Goal: Information Seeking & Learning: Learn about a topic

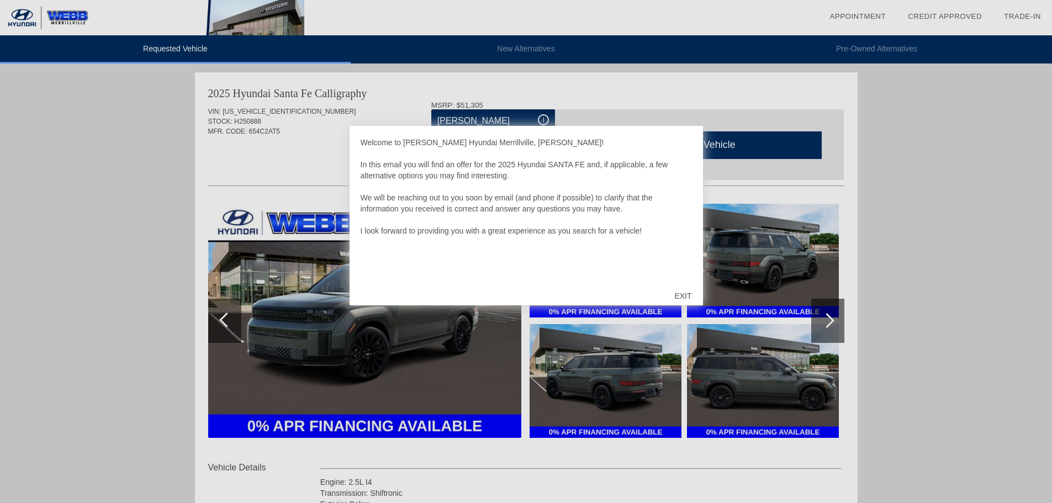
click at [678, 294] on div "EXIT" at bounding box center [682, 295] width 39 height 33
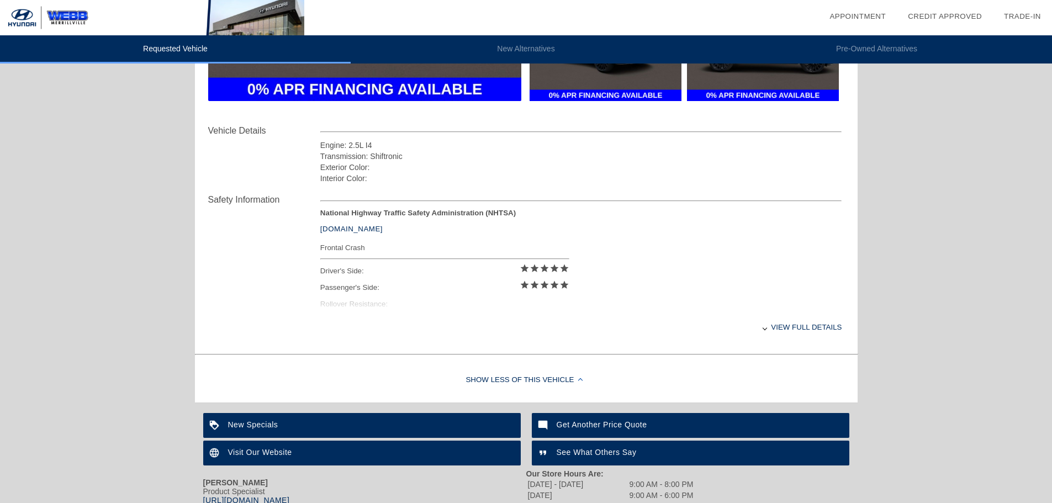
scroll to position [260, 0]
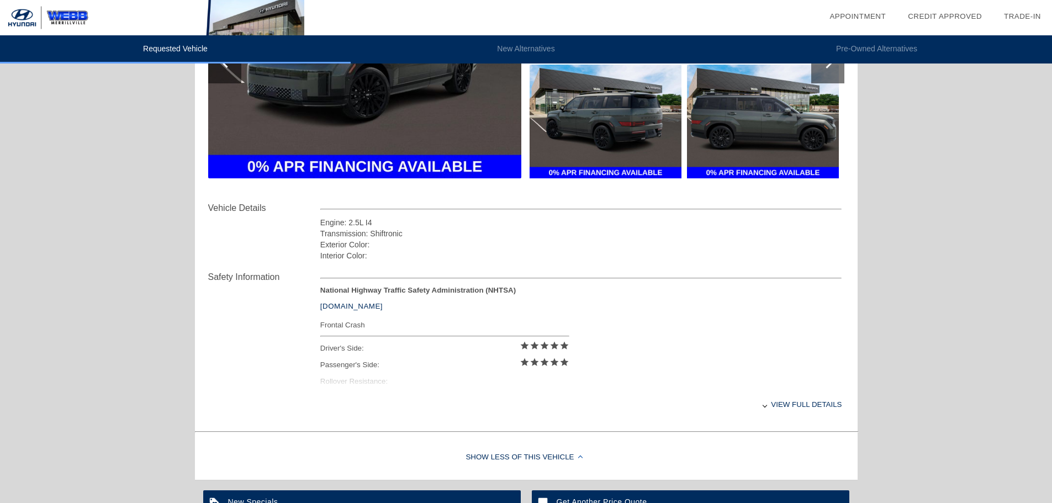
click at [793, 401] on div "View full details" at bounding box center [581, 404] width 522 height 27
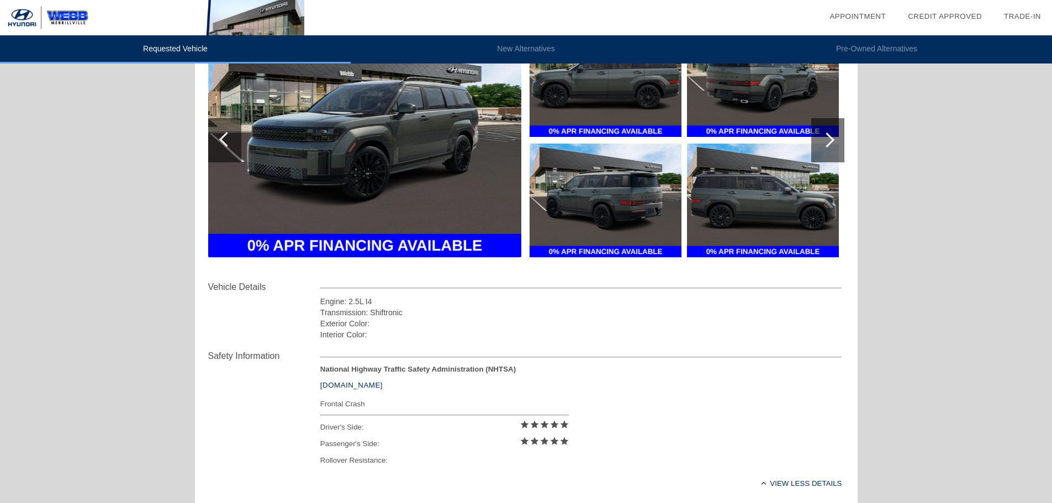
scroll to position [149, 0]
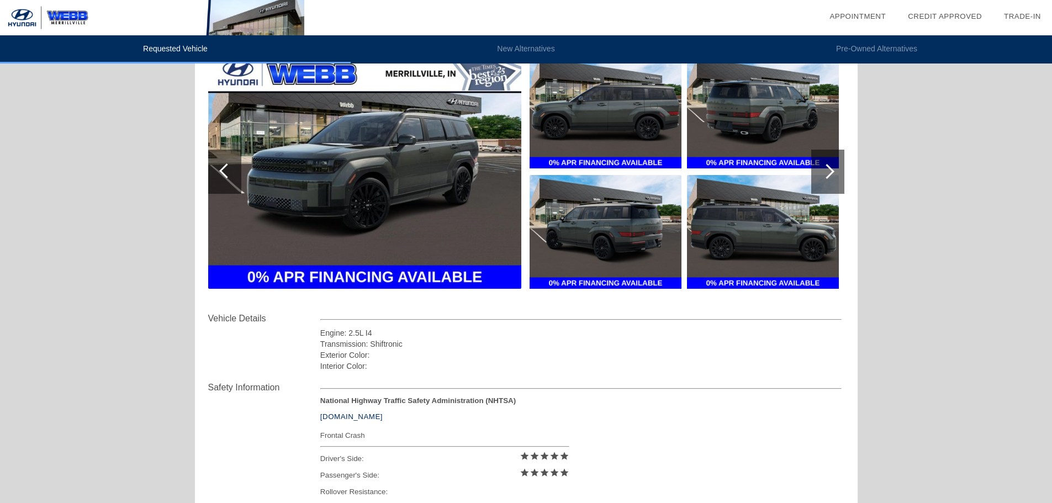
click at [379, 264] on img at bounding box center [364, 172] width 313 height 234
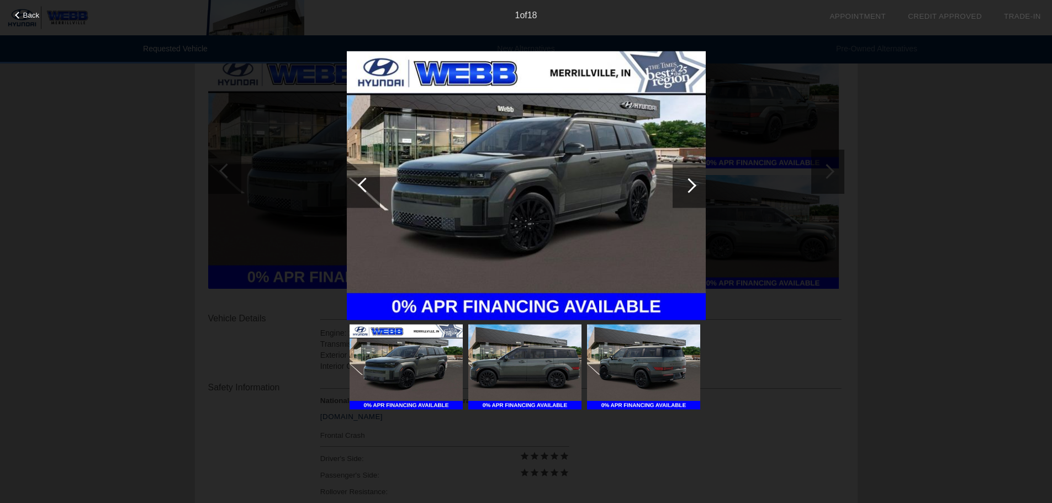
click at [548, 185] on img at bounding box center [526, 186] width 359 height 270
click at [699, 181] on div at bounding box center [689, 185] width 33 height 44
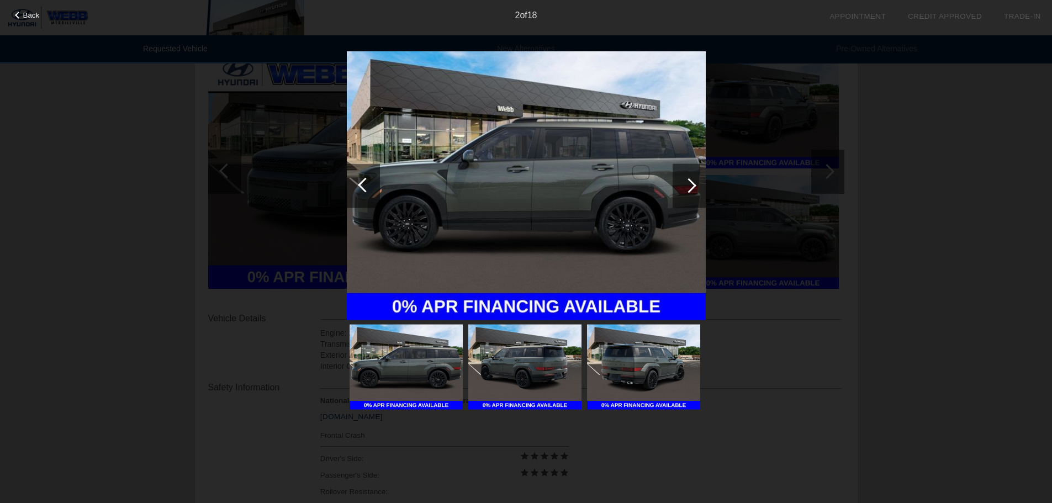
click at [696, 184] on div at bounding box center [689, 185] width 33 height 44
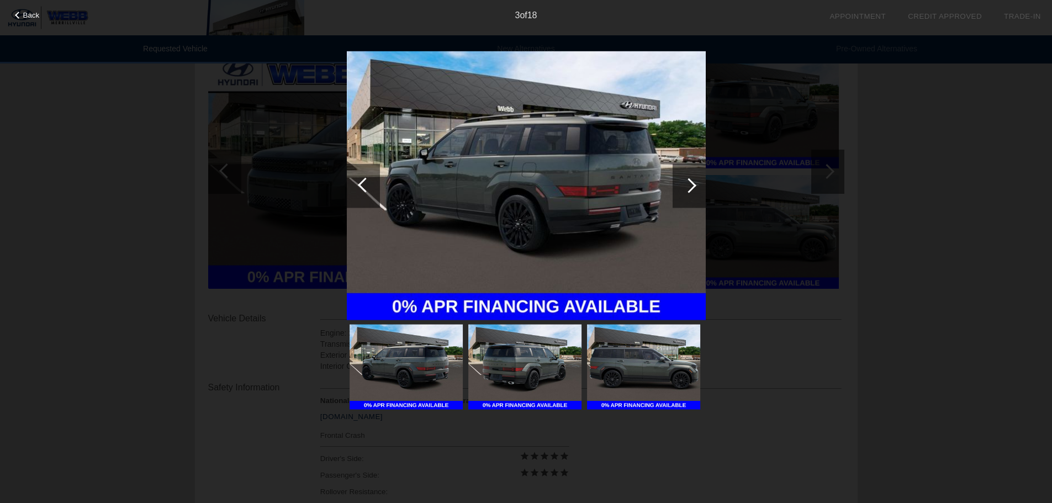
click at [696, 184] on div at bounding box center [689, 185] width 33 height 44
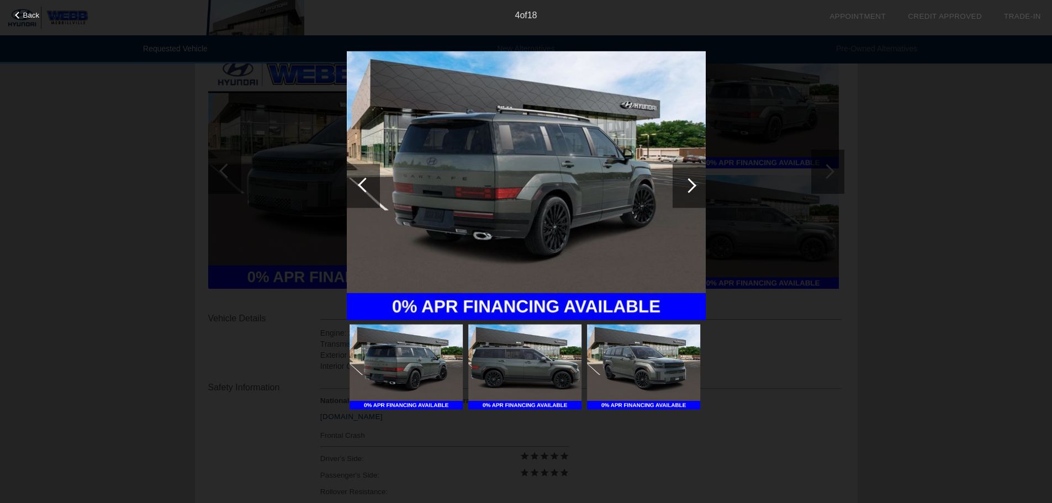
click at [696, 184] on div at bounding box center [689, 185] width 33 height 44
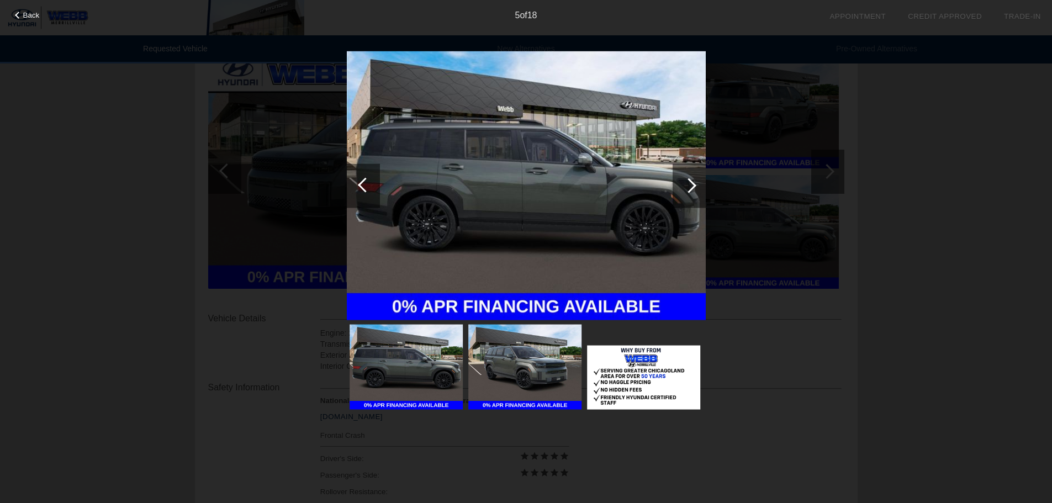
click at [696, 184] on div at bounding box center [689, 185] width 33 height 44
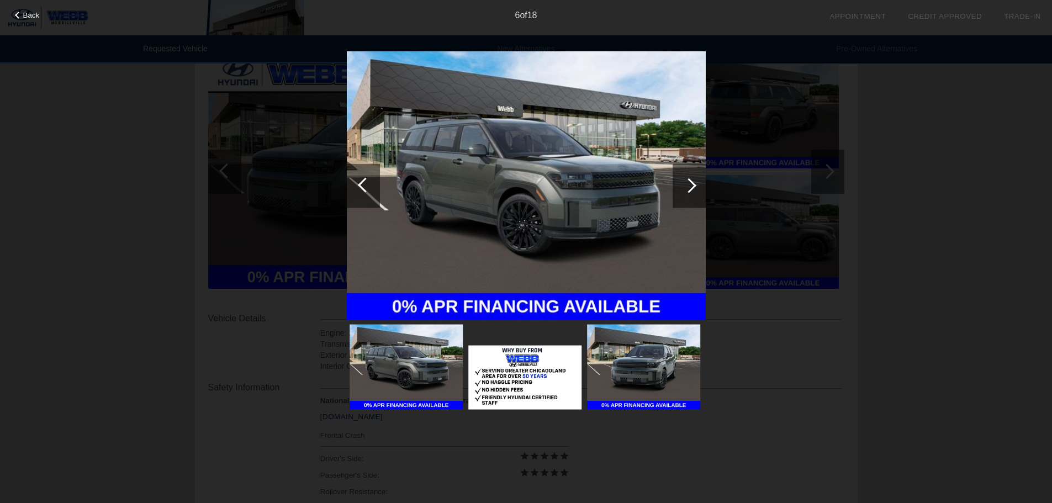
click at [696, 184] on div at bounding box center [689, 185] width 33 height 44
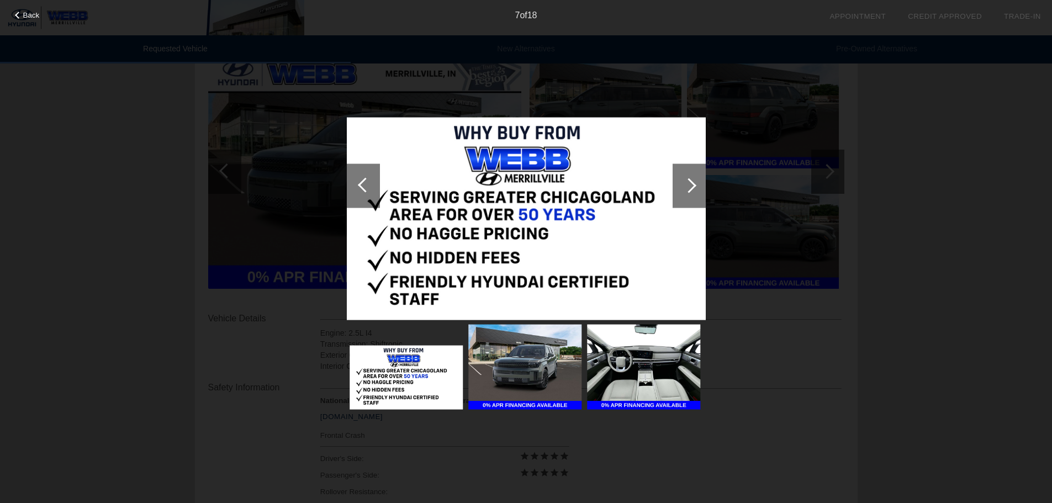
click at [696, 184] on div at bounding box center [689, 185] width 33 height 44
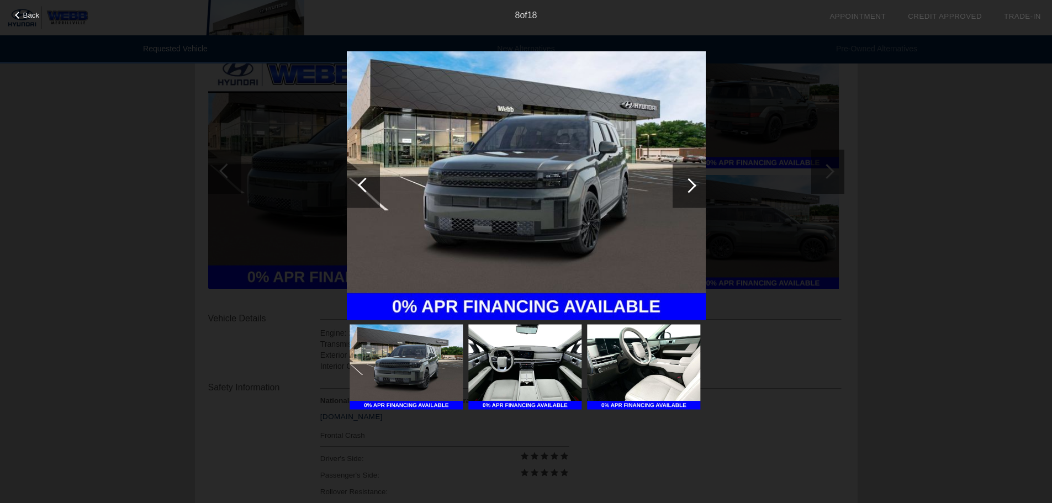
click at [696, 184] on div at bounding box center [689, 185] width 33 height 44
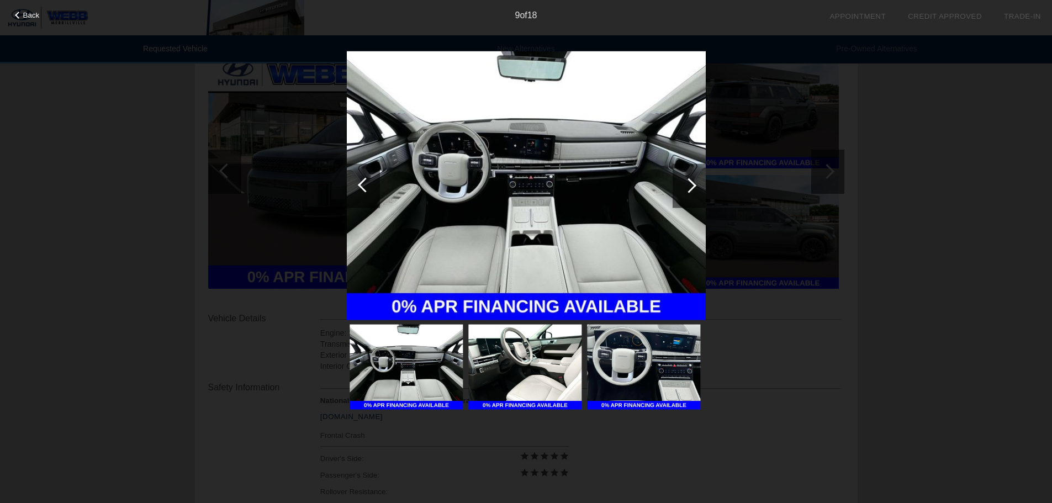
click at [696, 184] on div at bounding box center [689, 185] width 33 height 44
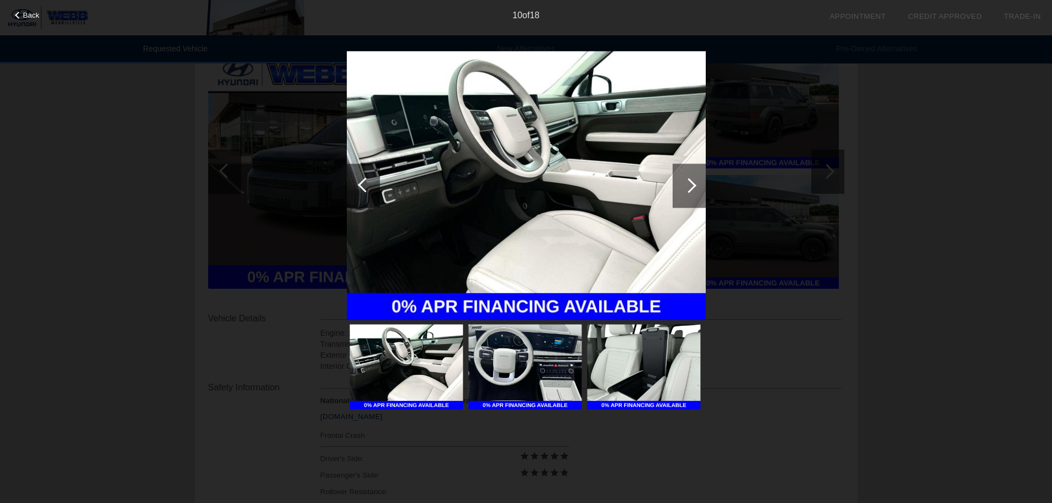
click at [30, 12] on span "Back" at bounding box center [31, 15] width 17 height 8
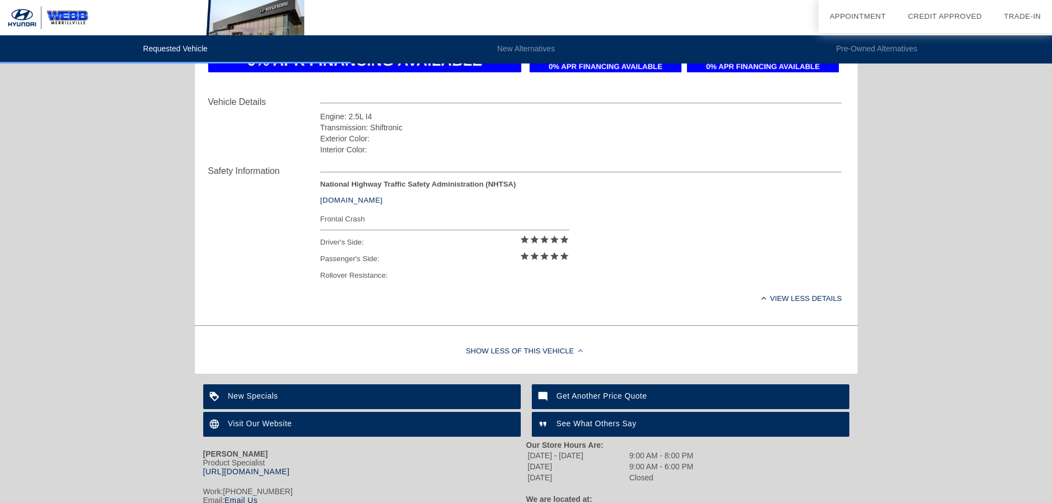
scroll to position [425, 0]
